Goal: Task Accomplishment & Management: Use online tool/utility

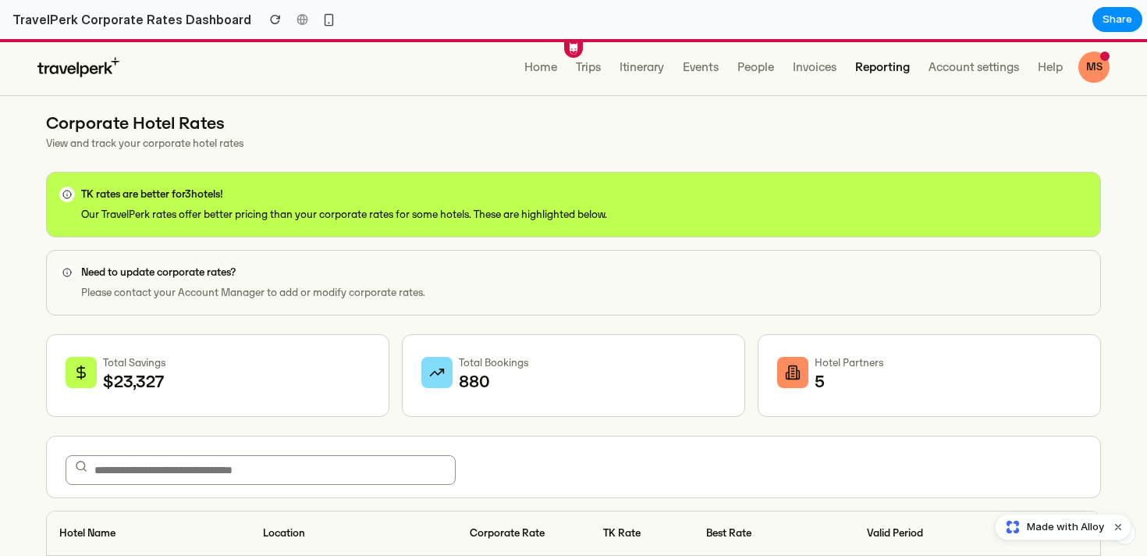
click at [90, 19] on h2 "TravelPerk Corporate Rates Dashboard" at bounding box center [128, 19] width 245 height 19
click at [290, 19] on div at bounding box center [301, 19] width 23 height 23
click at [19, 24] on h2 "TravelPerk Corporate Rates Dashboard" at bounding box center [128, 19] width 245 height 19
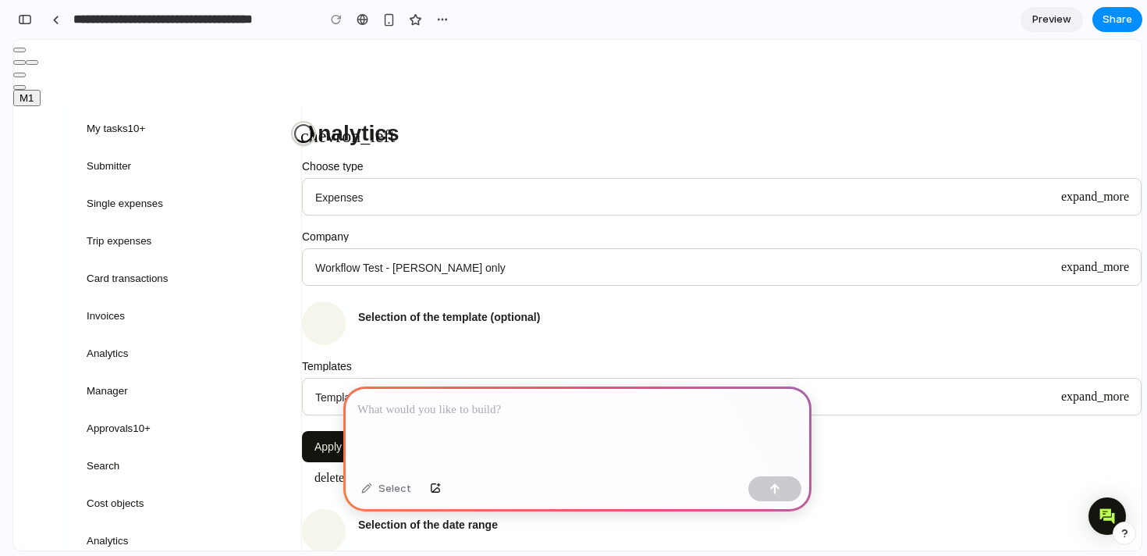
click at [307, 126] on icon "chevron_left" at bounding box center [347, 135] width 94 height 19
click at [404, 405] on p at bounding box center [577, 409] width 440 height 19
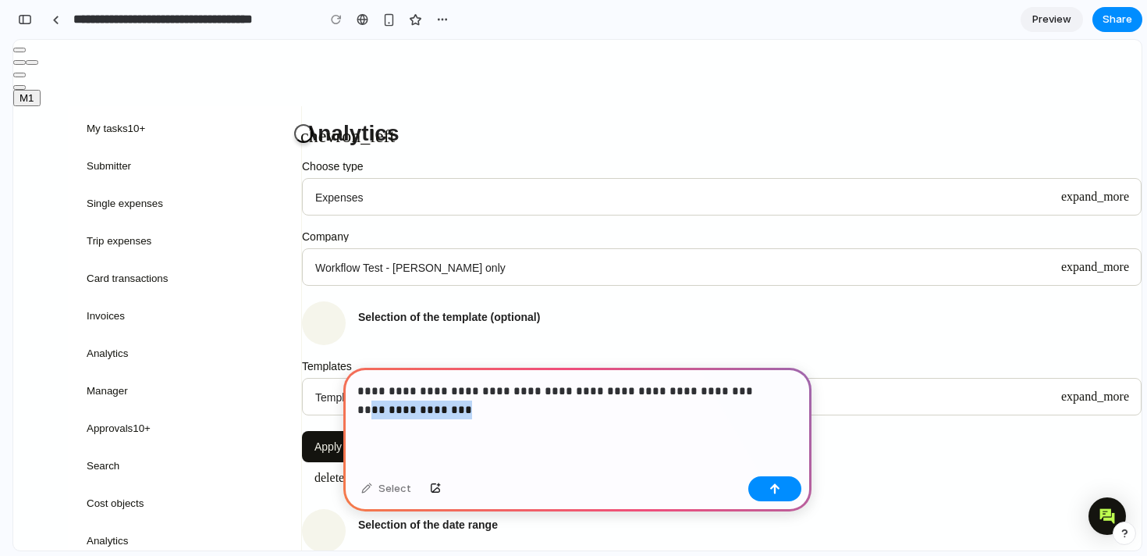
drag, startPoint x: 466, startPoint y: 411, endPoint x: 369, endPoint y: 410, distance: 96.8
click at [368, 410] on p "**********" at bounding box center [577, 400] width 440 height 37
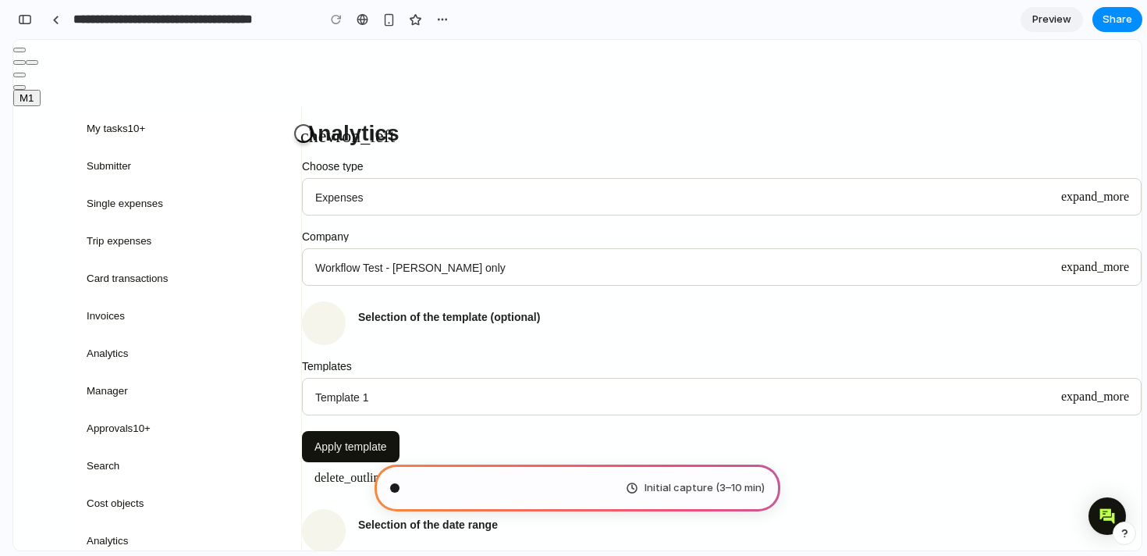
scroll to position [12, 0]
type input "**********"
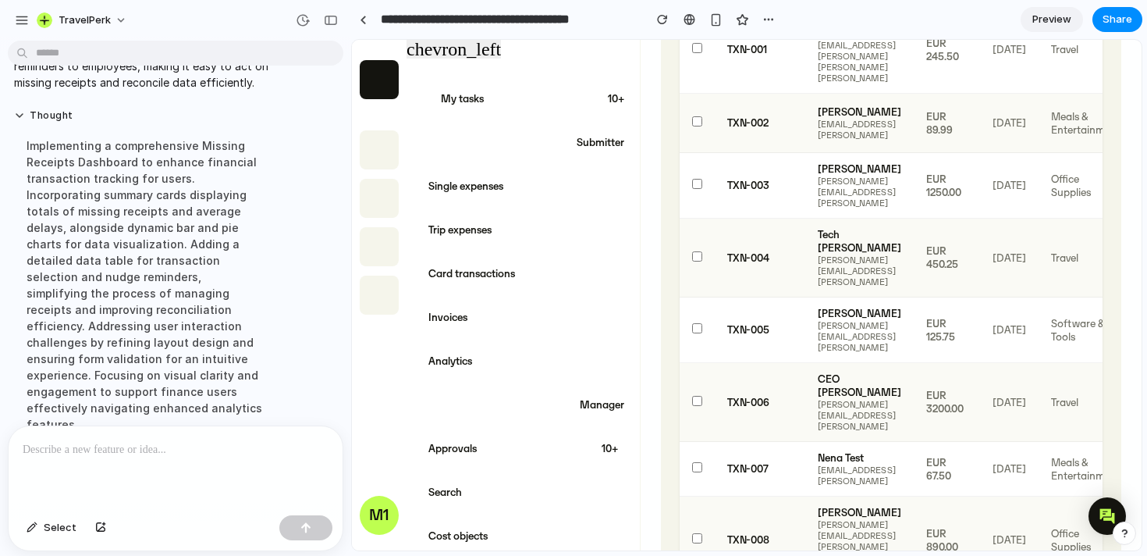
scroll to position [2532, 0]
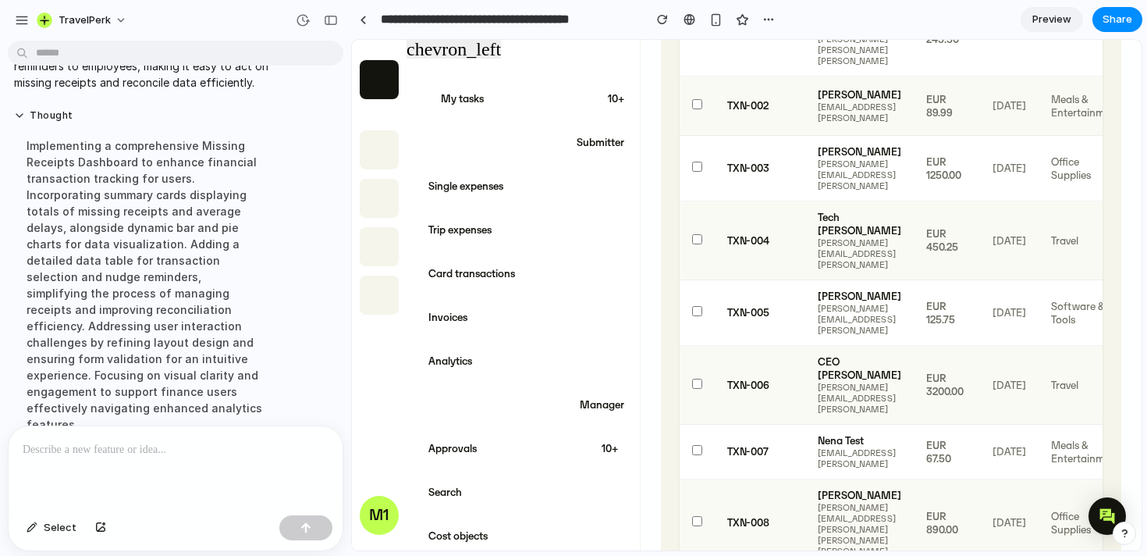
click at [1063, 12] on span "Preview" at bounding box center [1051, 20] width 39 height 16
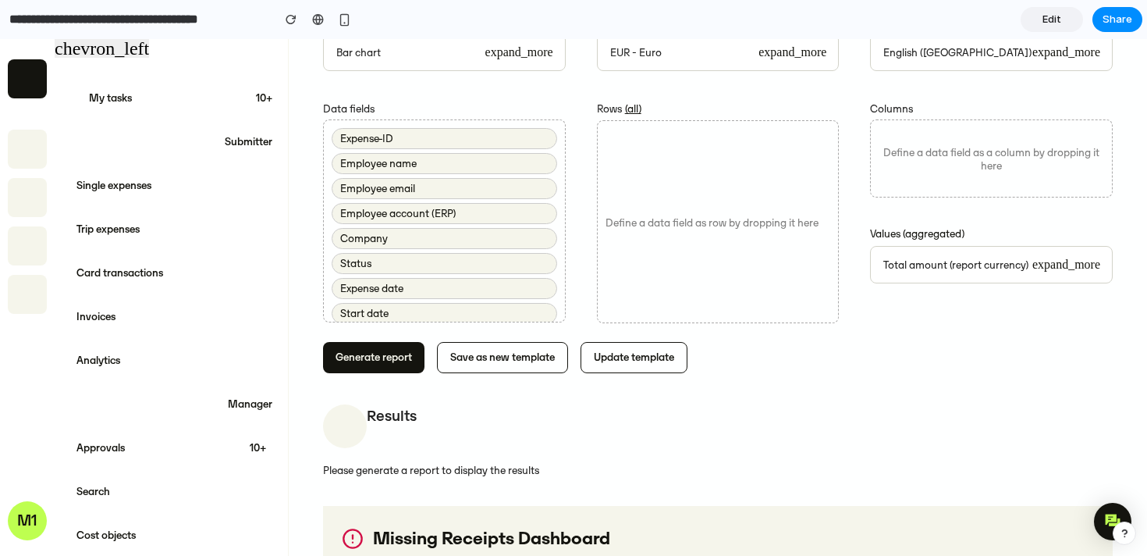
click at [112, 46] on icon "chevron_left" at bounding box center [102, 48] width 94 height 19
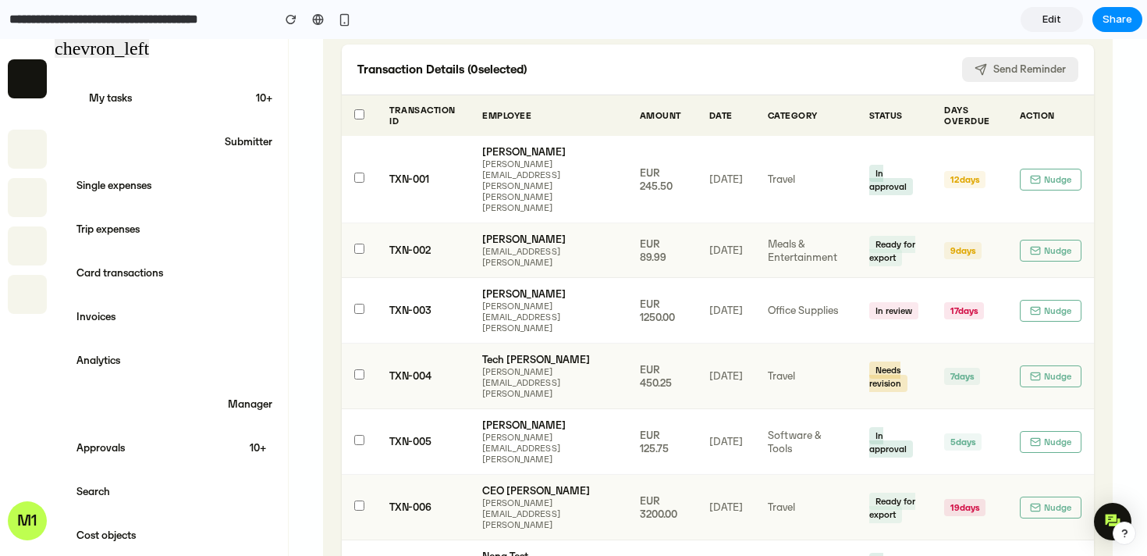
scroll to position [2107, 0]
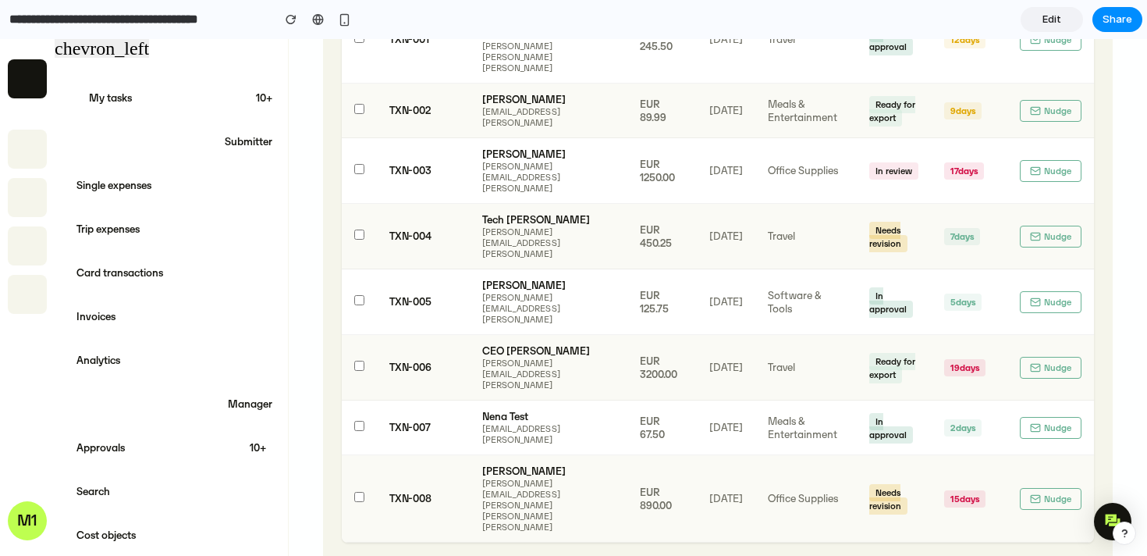
click at [351, 400] on td at bounding box center [359, 427] width 35 height 55
click at [357, 335] on td at bounding box center [359, 368] width 35 height 66
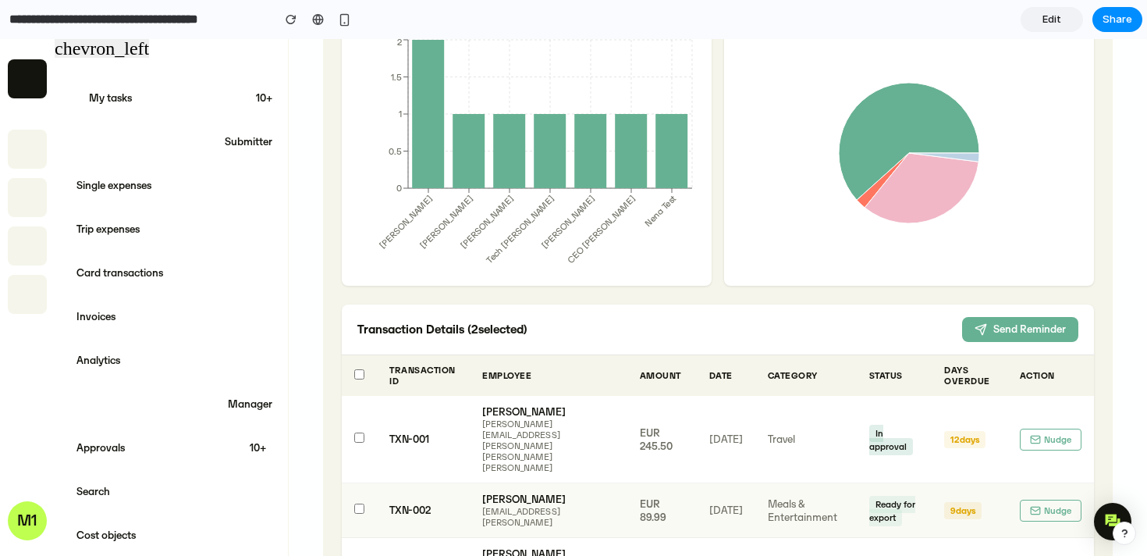
scroll to position [1662, 0]
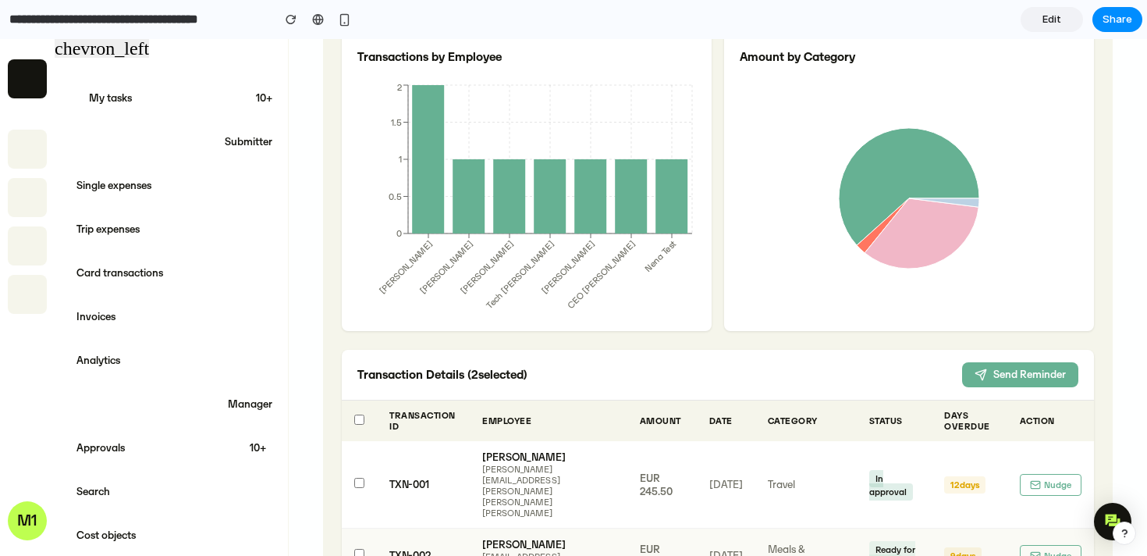
click at [993, 381] on button "Send Reminder" at bounding box center [1020, 374] width 116 height 25
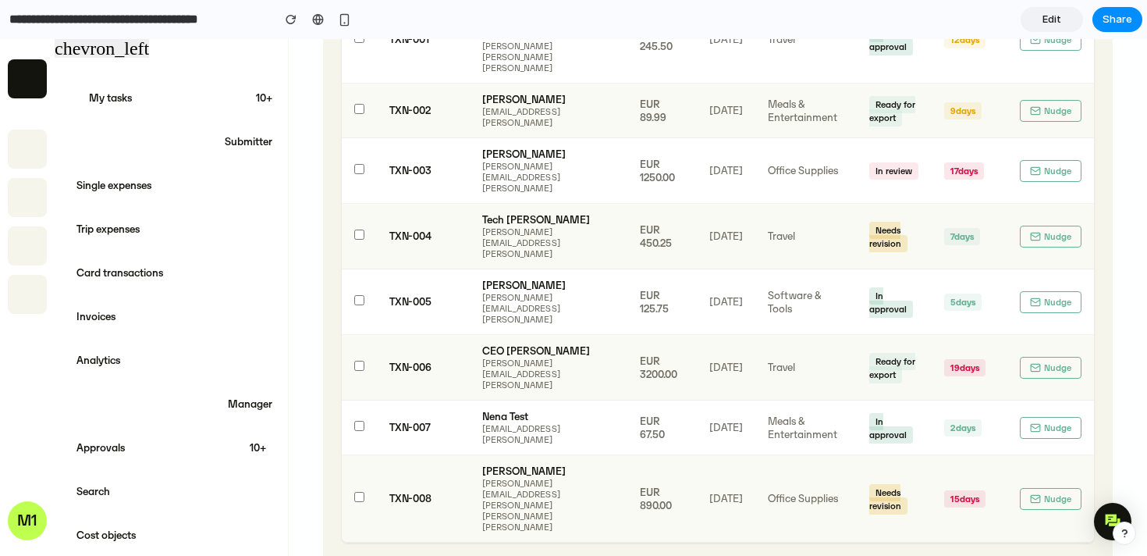
scroll to position [2033, 0]
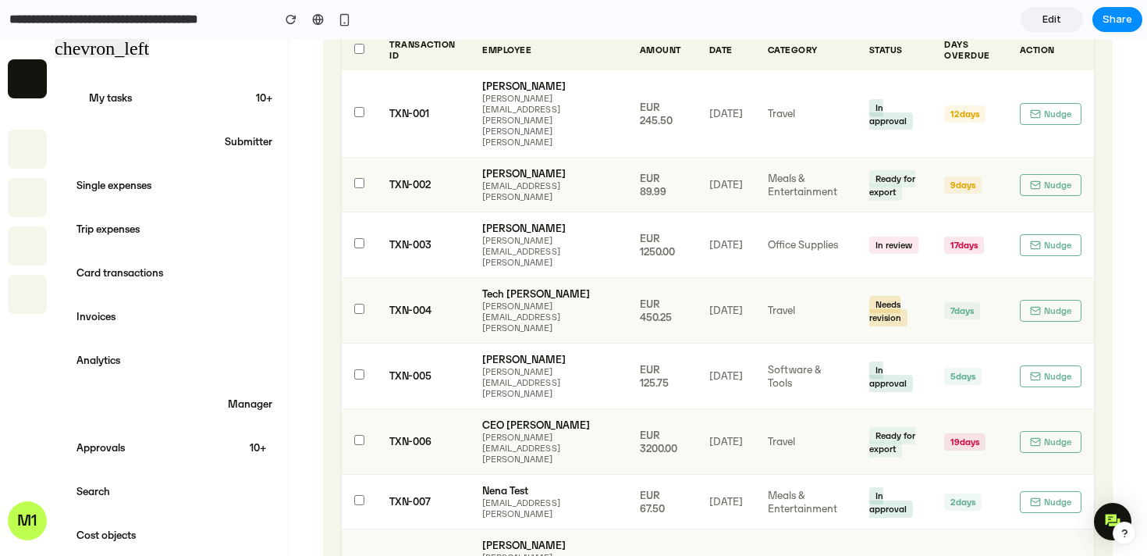
click at [361, 158] on td at bounding box center [359, 185] width 35 height 55
